Goal: Task Accomplishment & Management: Use online tool/utility

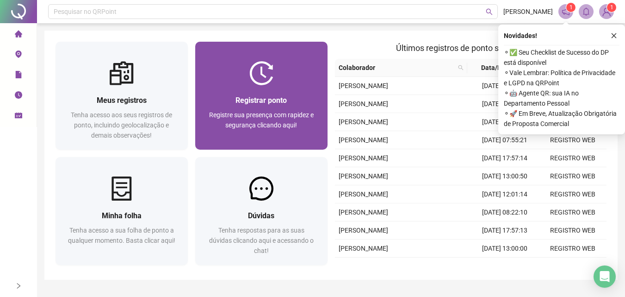
click at [249, 68] on img at bounding box center [261, 73] width 24 height 24
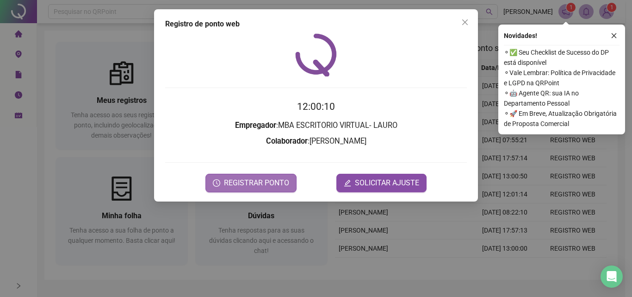
click at [294, 184] on button "REGISTRAR PONTO" at bounding box center [250, 183] width 91 height 19
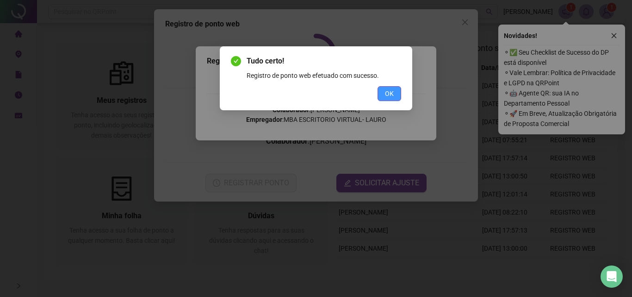
click at [383, 96] on button "OK" at bounding box center [390, 93] width 24 height 15
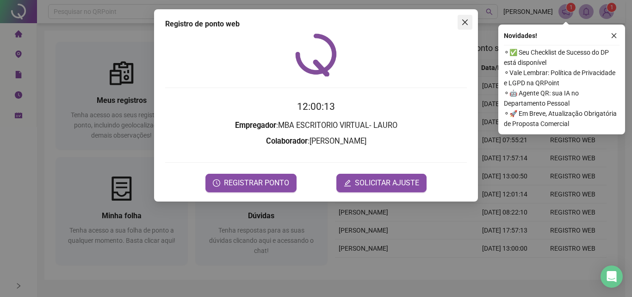
click at [468, 20] on icon "close" at bounding box center [464, 22] width 7 height 7
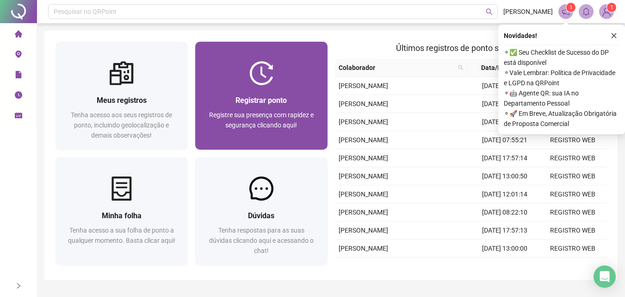
click at [291, 71] on div at bounding box center [261, 73] width 132 height 24
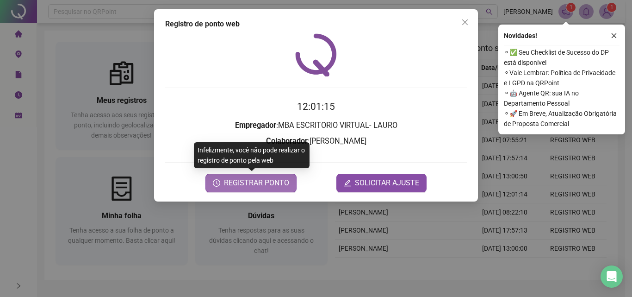
click at [287, 184] on span "REGISTRAR PONTO" at bounding box center [256, 182] width 65 height 11
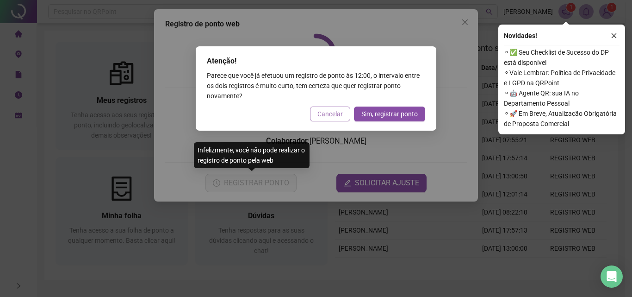
click at [332, 112] on span "Cancelar" at bounding box center [329, 114] width 25 height 10
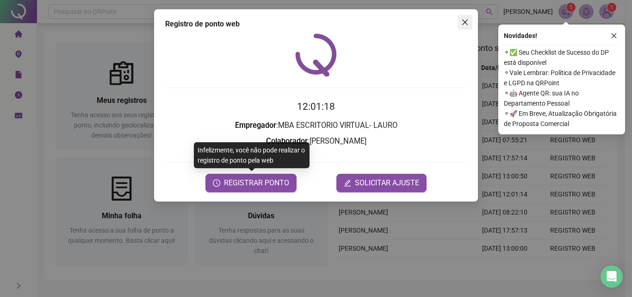
click at [464, 23] on icon "close" at bounding box center [465, 22] width 6 height 6
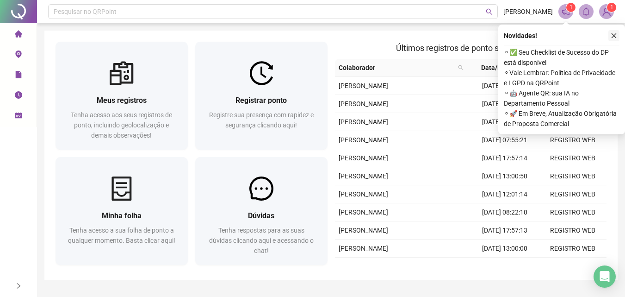
click at [616, 32] on icon "close" at bounding box center [614, 35] width 6 height 6
